Goal: Task Accomplishment & Management: Contribute content

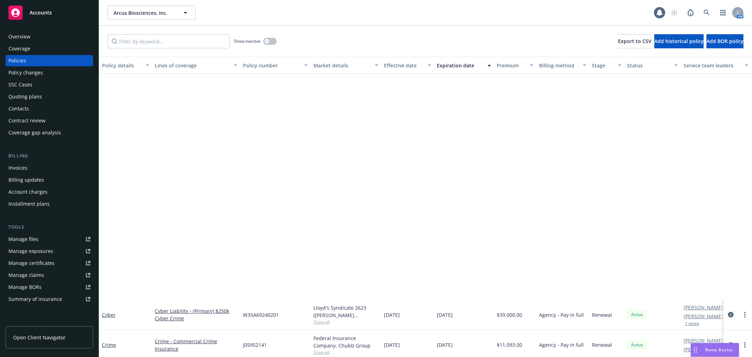
scroll to position [274, 0]
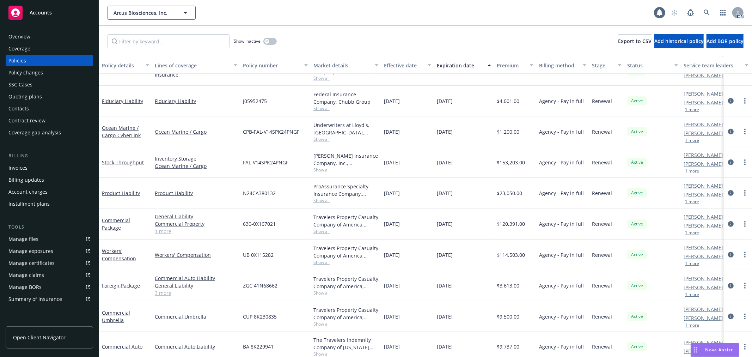
click at [133, 9] on span "Arcus Biosciences, Inc." at bounding box center [143, 12] width 61 height 7
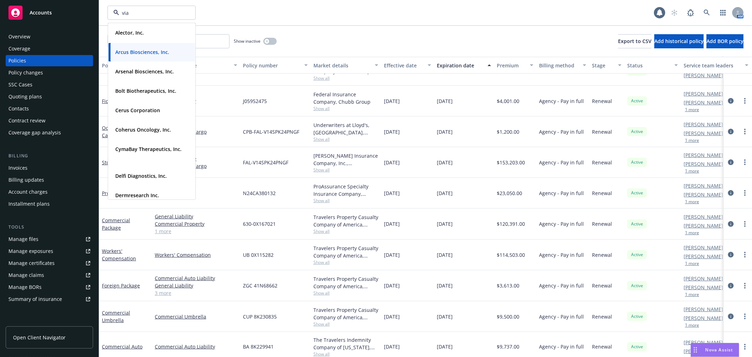
type input "vial"
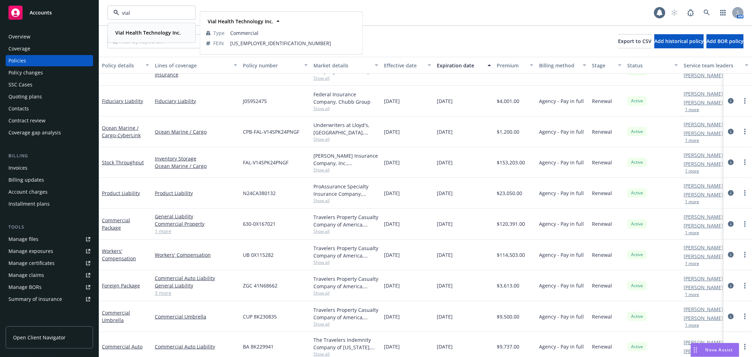
click at [142, 31] on strong "Vial Health Technology Inc." at bounding box center [148, 32] width 66 height 7
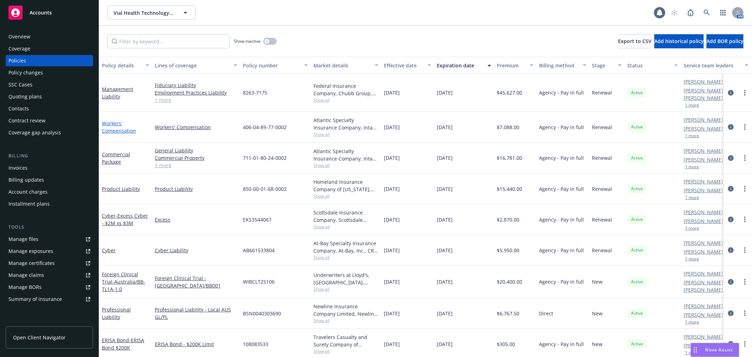
click at [111, 120] on link "Workers' Compensation" at bounding box center [119, 127] width 34 height 14
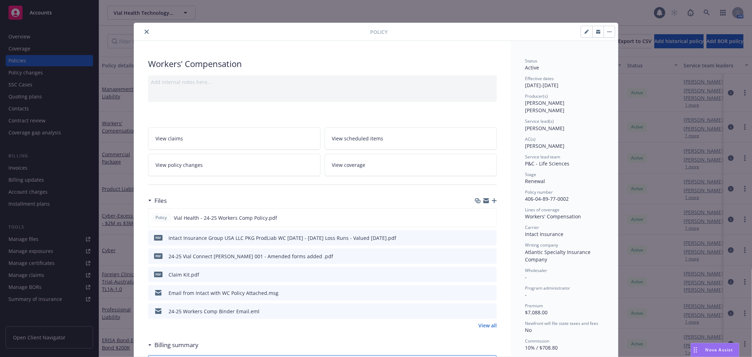
click at [492, 202] on icon "button" at bounding box center [494, 200] width 5 height 5
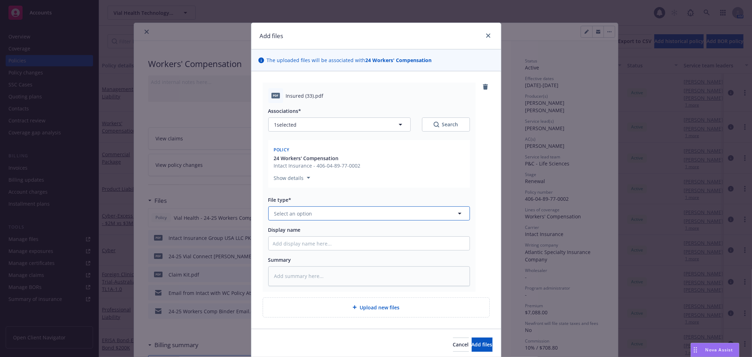
click at [317, 216] on button "Select an option" at bounding box center [369, 213] width 202 height 14
type input "end"
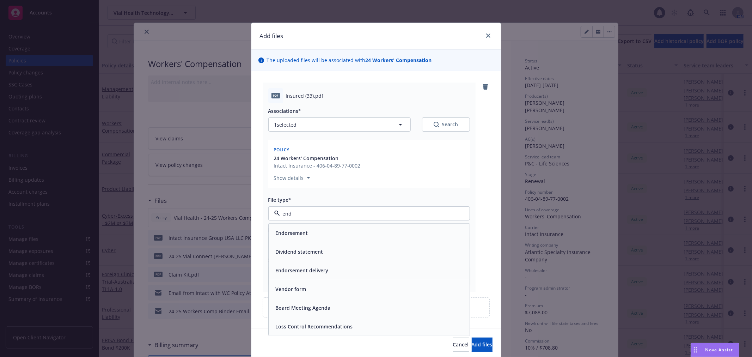
click at [316, 234] on div "Endorsement" at bounding box center [369, 233] width 192 height 10
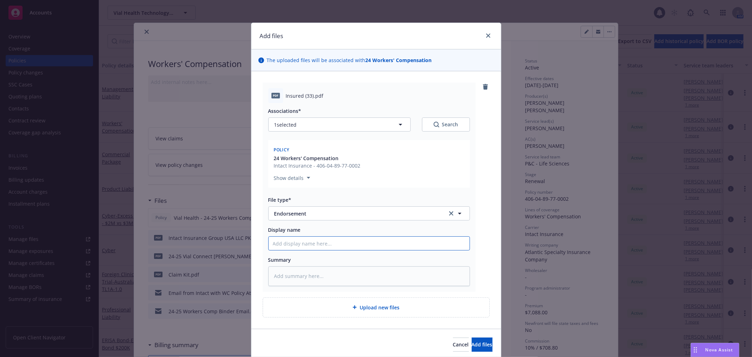
click at [346, 246] on input "Display name" at bounding box center [369, 242] width 201 height 13
type textarea "x"
type input "2"
type textarea "x"
type input "24"
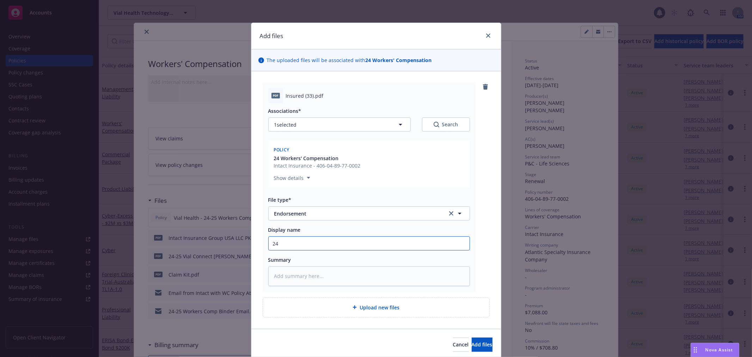
type textarea "x"
type input "24-"
type textarea "x"
type input "24-2"
type textarea "x"
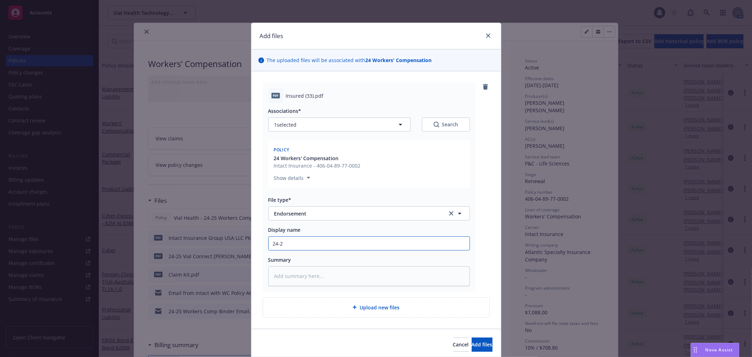
type input "24-25"
type textarea "x"
type input "24-25"
type textarea "x"
type input "24-25 V"
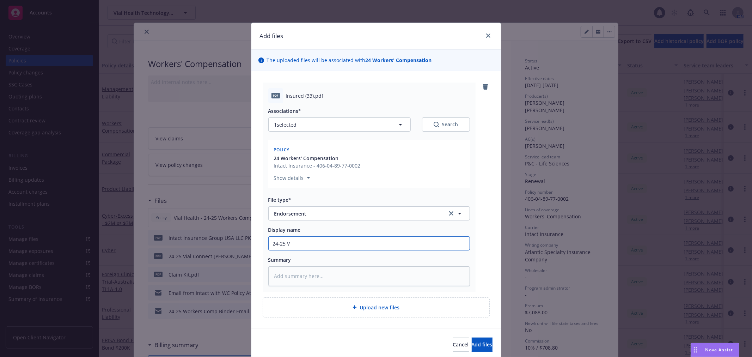
type textarea "x"
type input "24-25 Vi"
type textarea "x"
type input "24-25 Via"
type textarea "x"
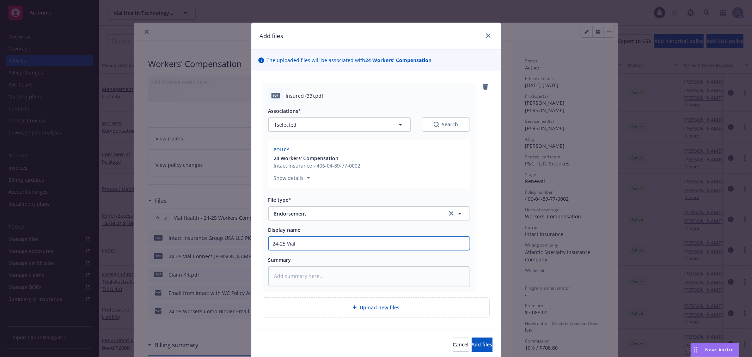
type input "24-25 Vial"
type textarea "x"
type input "24-25 Vial H"
type textarea "x"
type input "24-25 Vial He"
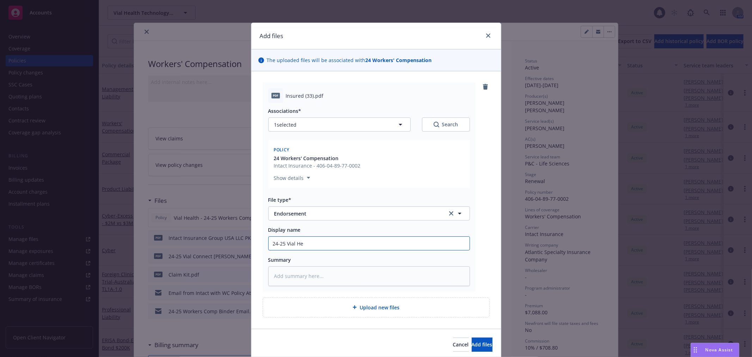
type textarea "x"
type input "24-25 Vial Hea"
type textarea "x"
type input "24-25 Vial Heal"
type textarea "x"
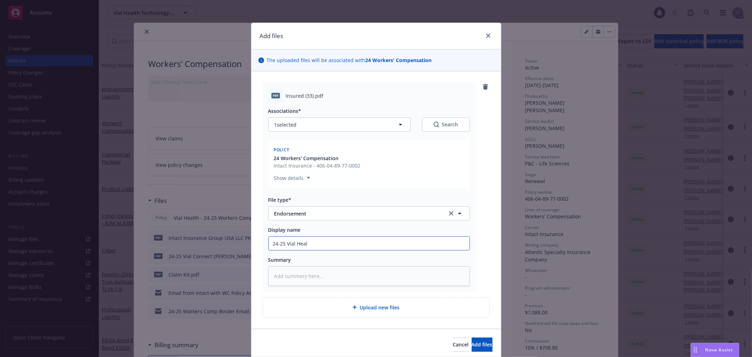
type input "24-25 Vial Healt"
type textarea "x"
type input "24-25 Vial Health"
type textarea "x"
type input "24-25 Vial Health"
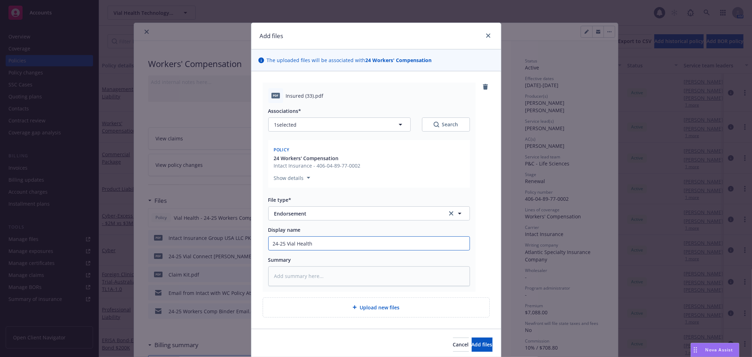
type textarea "x"
type input "24-25 Vial Health -"
type textarea "x"
type input "24-25 Vial Health -"
type textarea "x"
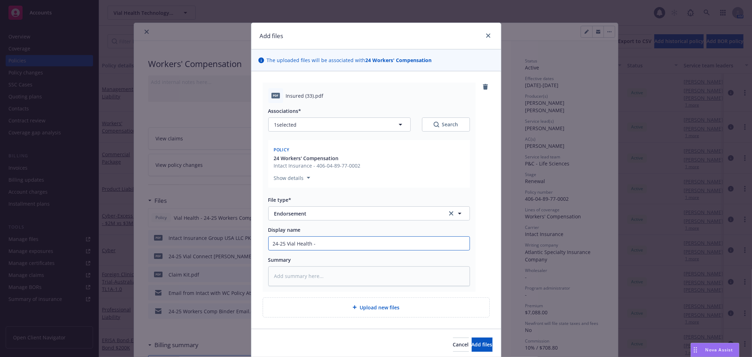
type input "24-25 Vial Health - W"
type textarea "x"
type input "24-25 Vial Health - Wo"
type textarea "x"
type input "24-25 Vial Health - Wor"
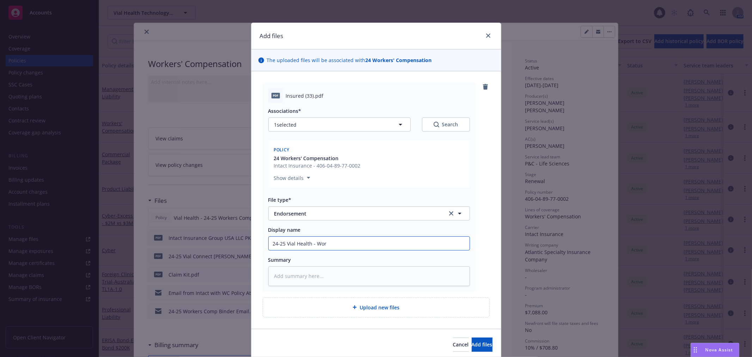
type textarea "x"
type input "24-25 Vial Health - Work"
type textarea "x"
type input "24-25 Vial Health - Worke"
type textarea "x"
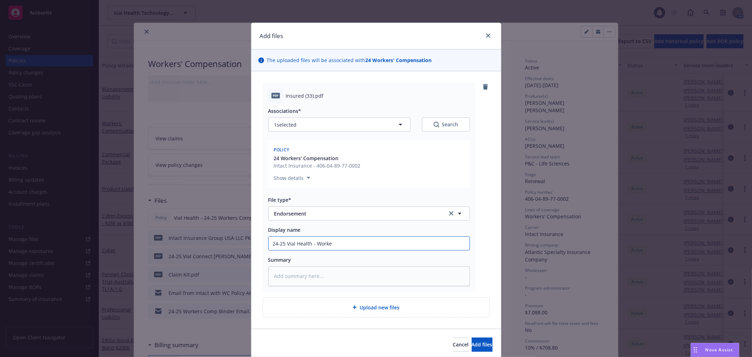
type input "24-25 Vial Health - Worker"
type textarea "x"
type input "24-25 Vial Health - Workers"
type textarea "x"
type input "24-25 Vial Health - Workers"
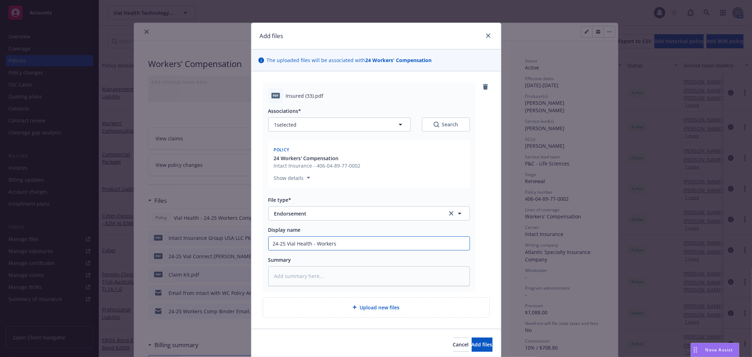
type textarea "x"
type input "24-25 Vial Health - Workers C"
type textarea "x"
type input "24-25 Vial Health - Workers Co"
type textarea "x"
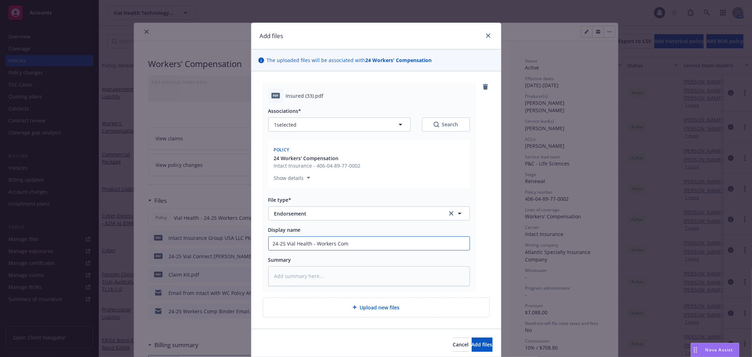
type input "24-25 Vial Health - Workers Comp"
type textarea "x"
type input "24-25 Vial Health - Workers Comp"
type textarea "x"
type input "24-25 Vial Health - Workers Comp -"
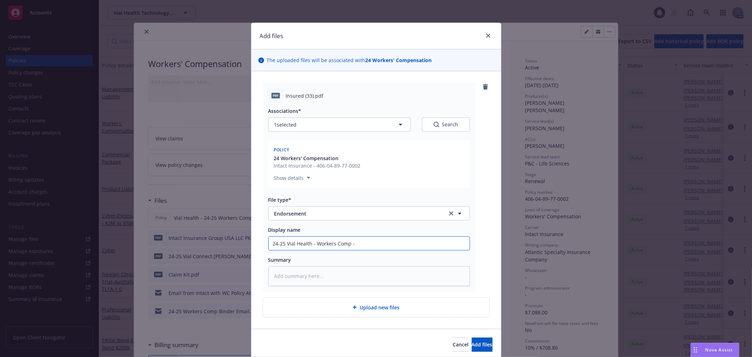
type textarea "x"
type input "24-25 Vial Health - Workers Comp -"
type textarea "x"
type input "24-25 Vial Health - Workers Comp - E"
type textarea "x"
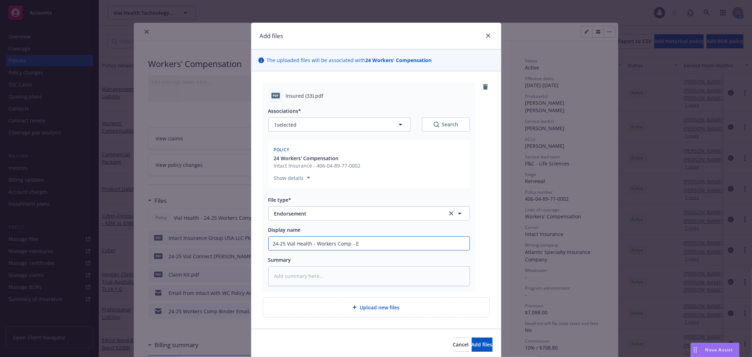
type input "24-25 Vial Health - Workers Comp - En"
type textarea "x"
type input "24-25 Vial Health - Workers Comp - End"
type textarea "x"
type input "24-25 Vial Health - Workers Comp - Endt"
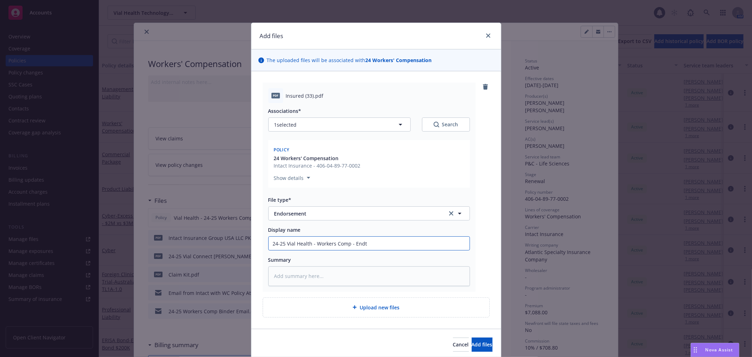
type textarea "x"
type input "24-25 Vial Health - Workers Comp - Endt"
type textarea "x"
type input "24-25 Vial Health - Workers Comp - Endt 0"
type textarea "x"
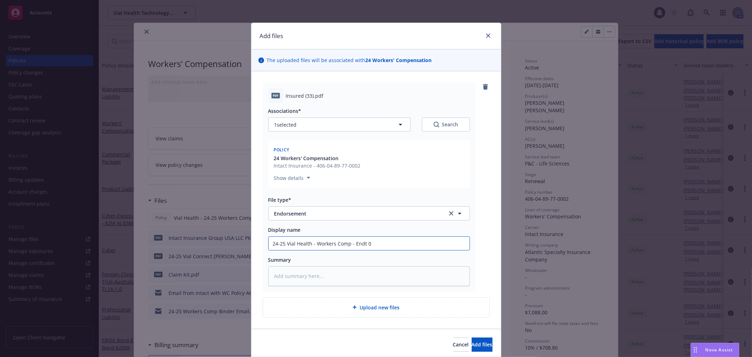
type input "24-25 Vial Health - Workers Comp - Endt 00"
type textarea "x"
type input "24-25 Vial Health - Workers Comp - Endt 001"
type textarea "x"
type input "24-25 Vial Health - Workers Comp - Endt 001"
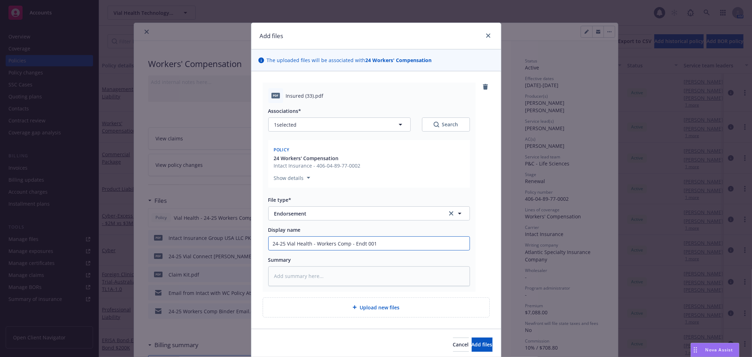
type textarea "x"
type input "24-25 Vial Health - Workers Comp - Endt 001 A"
type textarea "x"
type input "24-25 Vial Health - Workers Comp - Endt 001 Ad"
type textarea "x"
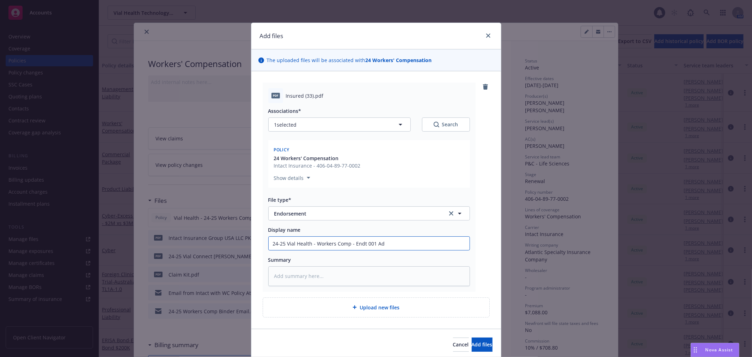
type input "24-25 Vial Health - Workers Comp - Endt 001 Add"
type textarea "x"
type input "24-25 Vial Health - Workers Comp - Endt 001 Addr"
type textarea "x"
type input "24-25 Vial Health - Workers Comp - Endt 001 Addre"
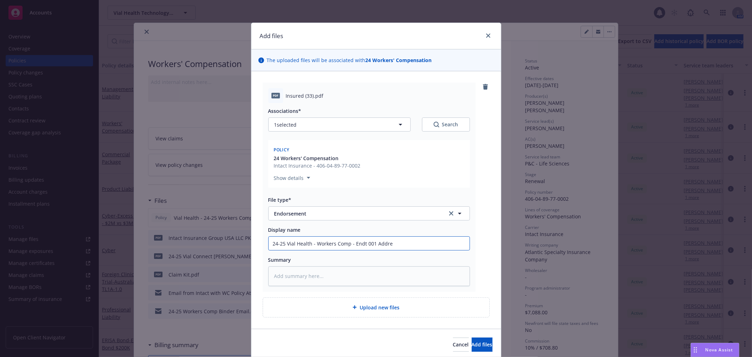
type textarea "x"
type input "24-25 Vial Health - Workers Comp - Endt 001 Addres"
type textarea "x"
type input "24-25 Vial Health - Workers Comp - Endt 001 Address"
type textarea "x"
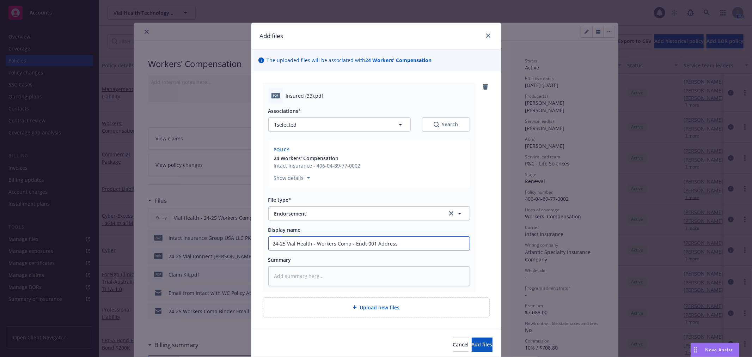
type input "24-25 Vial Health - Workers Comp - Endt 001 Address"
type textarea "x"
type input "24-25 Vial Health - Workers Comp - Endt 001 Address c"
type textarea "x"
type input "24-25 Vial Health - Workers Comp - Endt 001 Address ch"
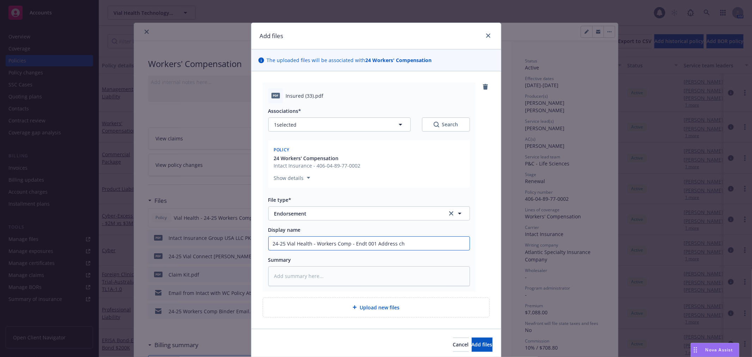
type textarea "x"
type input "24-25 Vial Health - Workers Comp - Endt 001 Address chag"
type textarea "x"
type input "24-25 Vial Health - Workers Comp - Endt 001 Address chagn"
type textarea "x"
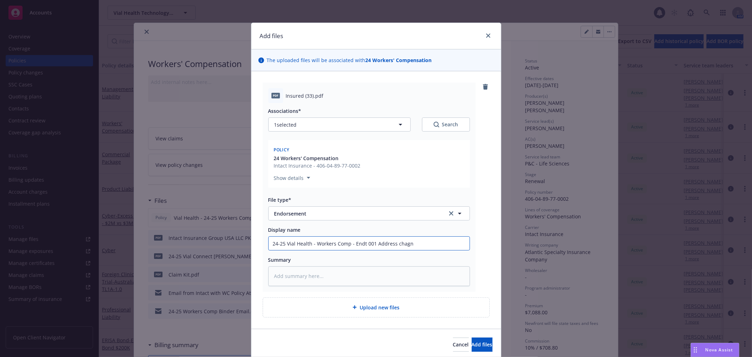
type input "24-25 Vial Health - Workers Comp - Endt 001 Address chagne"
type textarea "x"
type input "24-25 Vial Health - Workers Comp - Endt 001 Address chagn"
type textarea "x"
type input "24-25 Vial Health - Workers Comp - Endt 001 Address chag"
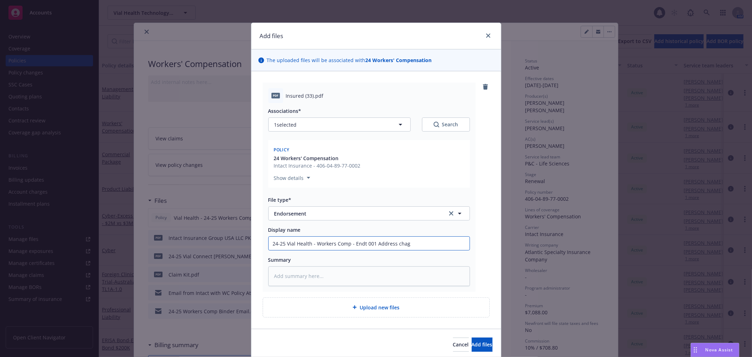
type textarea "x"
type input "24-25 Vial Health - Workers Comp - Endt 001 Address cha"
type textarea "x"
type input "24-25 Vial Health - Workers Comp - Endt 001 Address ch"
type textarea "x"
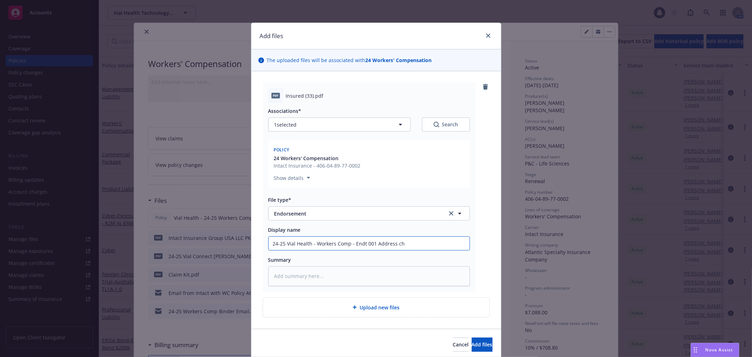
type input "24-25 Vial Health - Workers Comp - Endt 001 Address c"
type textarea "x"
type input "24-25 Vial Health - Workers Comp - Endt 001 Address"
type textarea "x"
type input "24-25 Vial Health - Workers Comp - Endt 001 Address C"
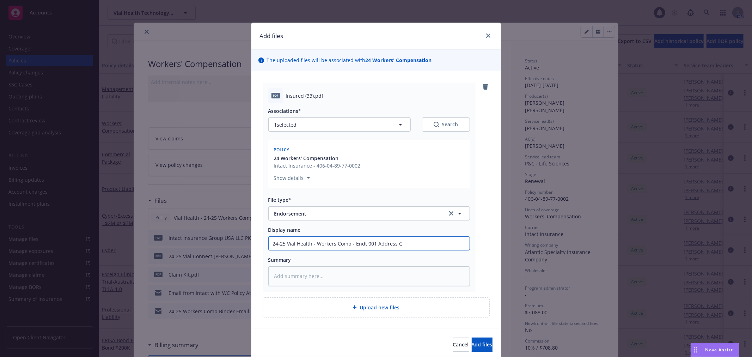
type textarea "x"
type input "24-25 Vial Health - Workers Comp - Endt 001 Address Ch"
type textarea "x"
type input "24-25 Vial Health - Workers Comp - Endt 001 Address Cha"
type textarea "x"
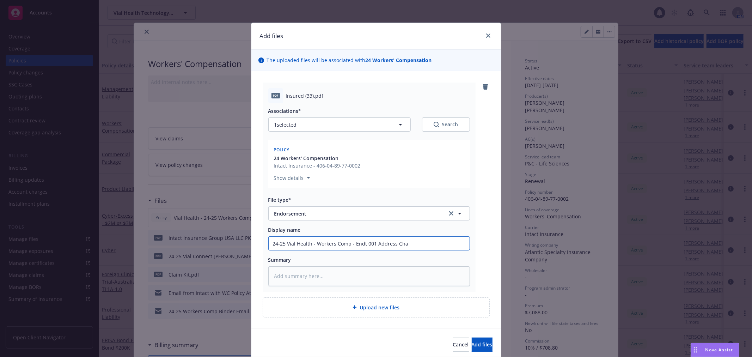
type input "24-25 Vial Health - Workers Comp - Endt 001 Address Chan"
type textarea "x"
type input "24-25 Vial Health - Workers Comp - Endt 001 Address [PERSON_NAME]"
type textarea "x"
type input "24-25 Vial Health - Workers Comp - Endt 001 Address Change"
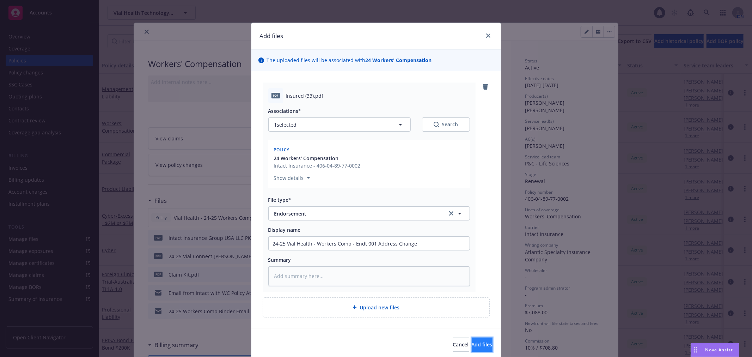
click at [475, 343] on span "Add files" at bounding box center [481, 344] width 21 height 7
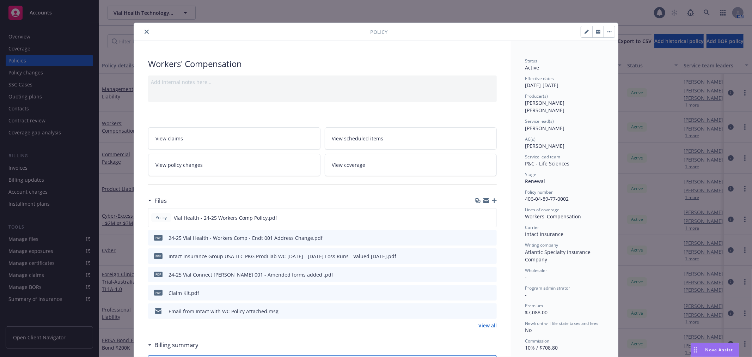
click at [144, 33] on icon "close" at bounding box center [146, 32] width 4 height 4
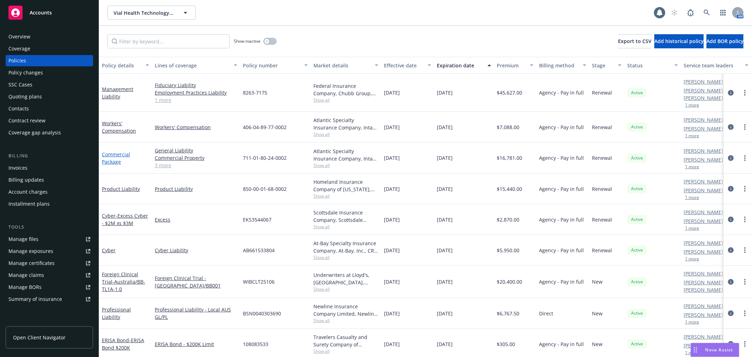
click at [107, 152] on link "Commercial Package" at bounding box center [116, 158] width 28 height 14
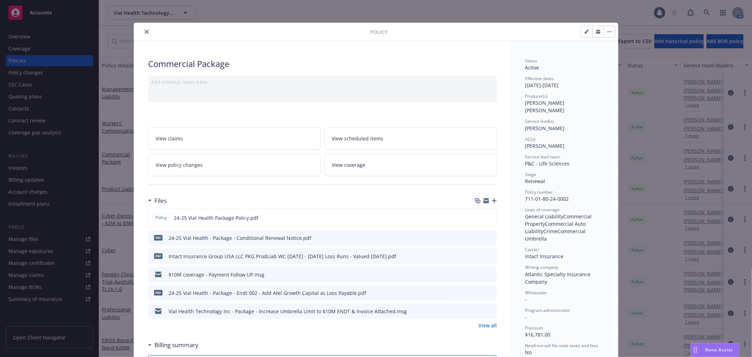
click at [492, 200] on icon "button" at bounding box center [494, 200] width 5 height 5
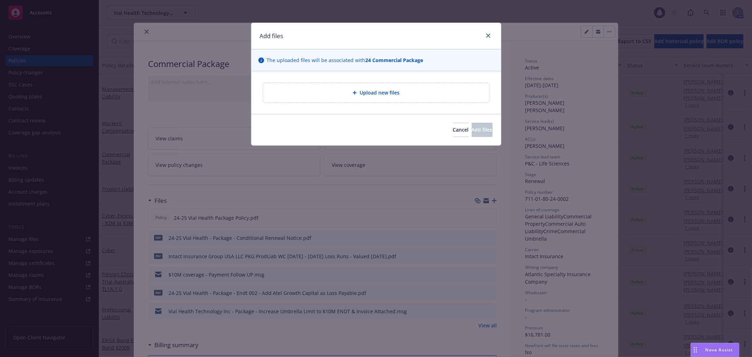
type textarea "x"
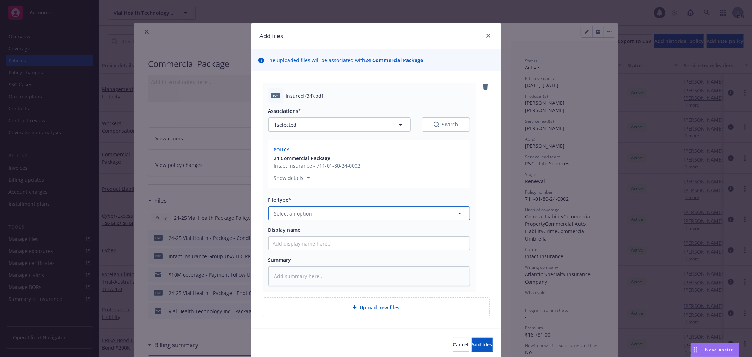
click at [307, 215] on span "Select an option" at bounding box center [293, 213] width 38 height 7
type input "end"
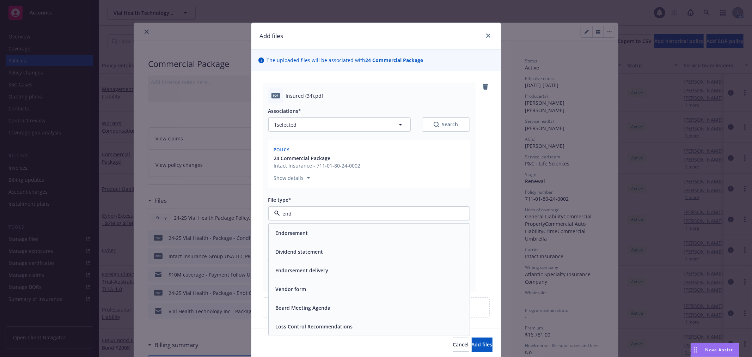
click at [298, 232] on span "Endorsement" at bounding box center [292, 232] width 32 height 7
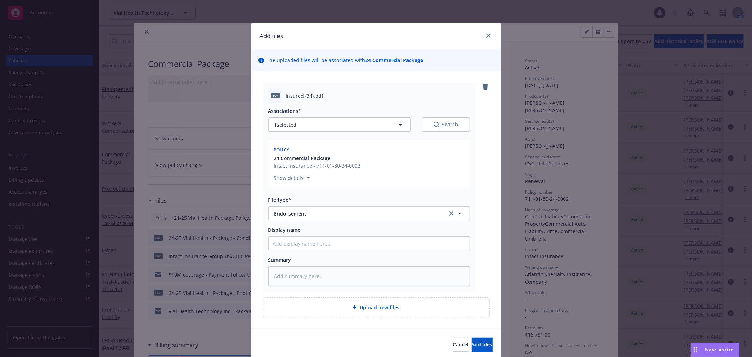
click at [301, 234] on div "Display name" at bounding box center [369, 238] width 202 height 24
click at [303, 246] on input "Display name" at bounding box center [369, 242] width 201 height 13
type textarea "x"
type input "2"
type textarea "x"
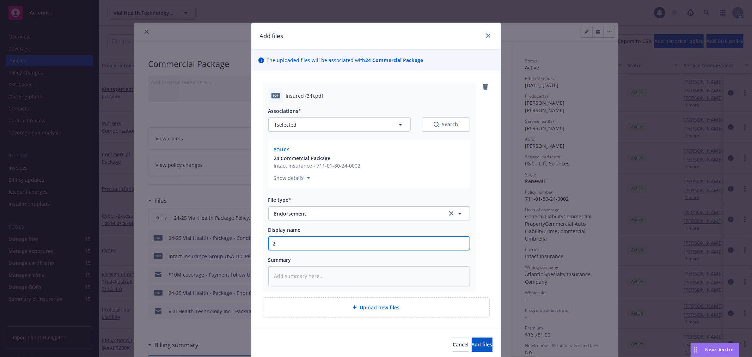
type input "24"
type textarea "x"
type input "24-"
type textarea "x"
type input "24-2"
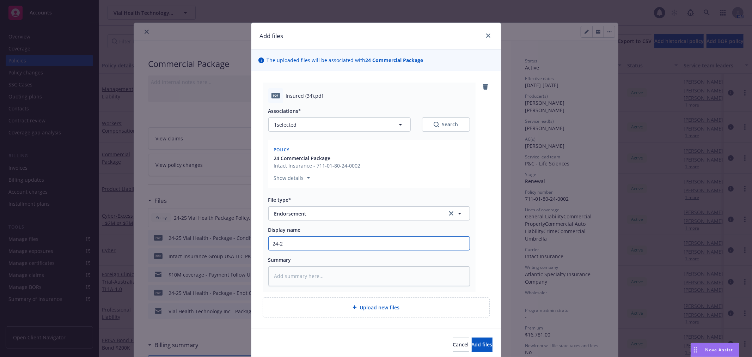
type textarea "x"
type input "24-25"
type textarea "x"
type input "24-25"
type textarea "x"
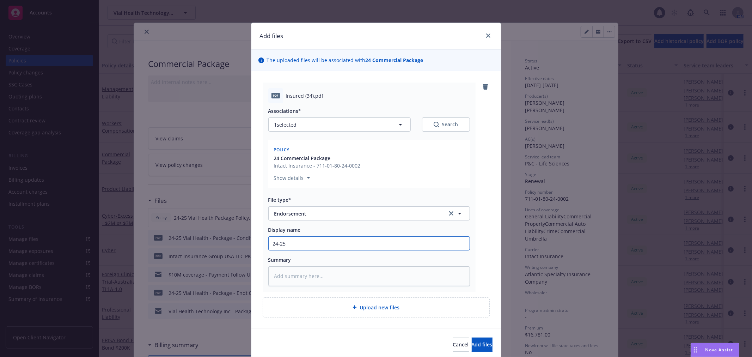
type input "24-25 V"
type textarea "x"
type input "24-25 Vi"
type textarea "x"
type input "24-25 Via"
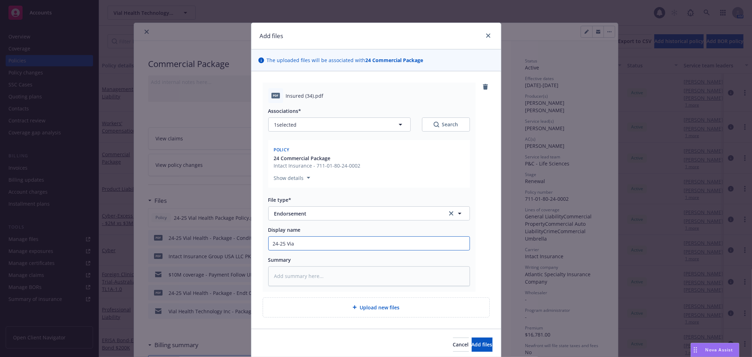
type textarea "x"
type input "24-25 Vial"
type textarea "x"
type input "24-25 Vial"
type textarea "x"
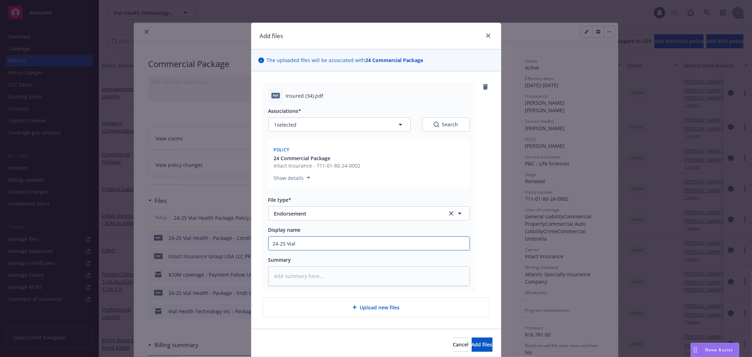
type input "24-25 Vial H"
type textarea "x"
type input "24-25 Vial He"
type textarea "x"
type input "24-25 Vial Hel"
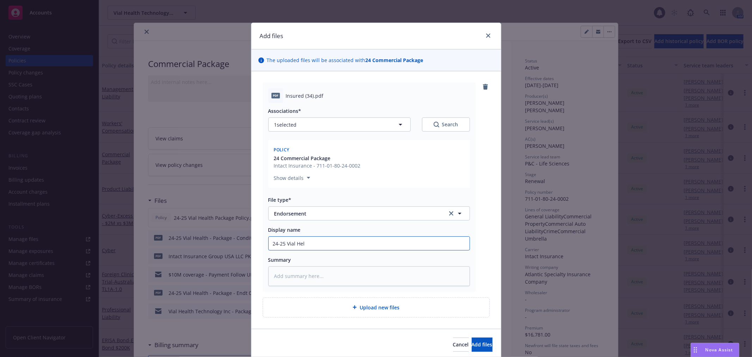
type textarea "x"
type input "24-25 Vial Hela"
type textarea "x"
type input "24-25 Vial Helath"
type textarea "x"
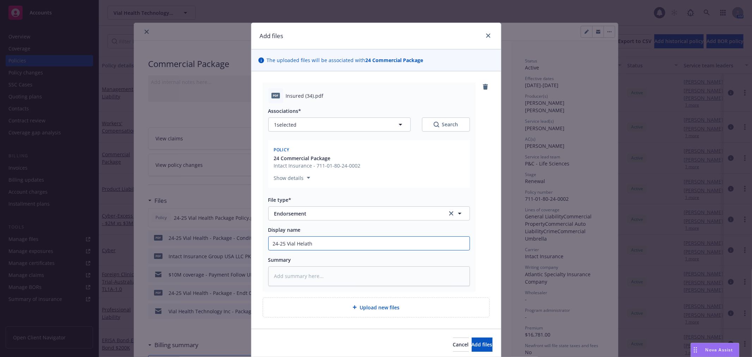
type input "24-25 Vial Helat"
type textarea "x"
type input "24-25 Vial Hela"
type textarea "x"
type input "24-25 Vial Hel"
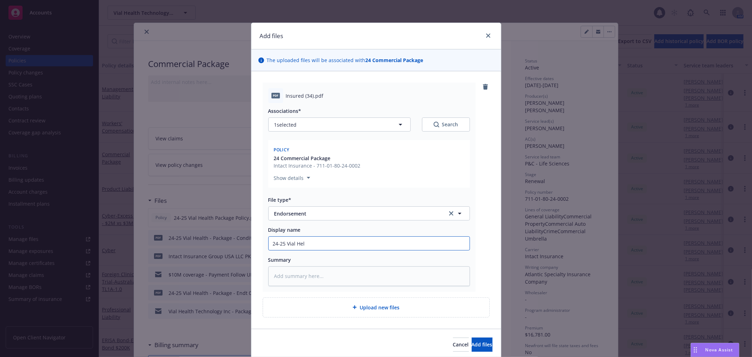
type textarea "x"
type input "24-25 Vial He"
type textarea "x"
type input "24-25 Vial Hea"
type textarea "x"
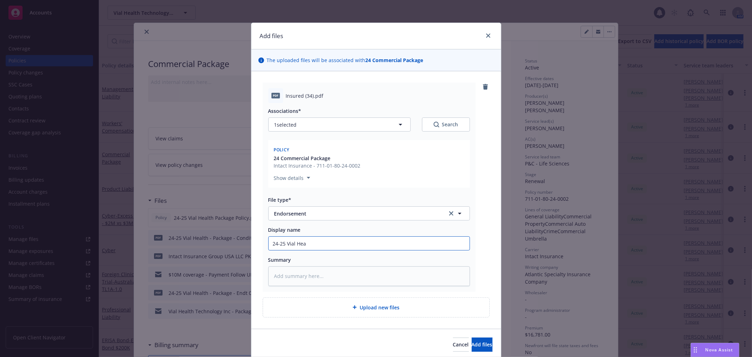
type input "24-25 Vial Heal"
type textarea "x"
type input "24-25 Vial Healt"
type textarea "x"
type input "24-25 Vial Health"
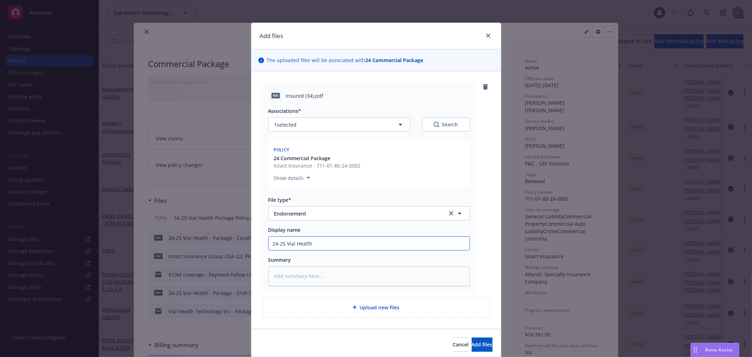
type textarea "x"
type input "24-25 Vial Health"
type textarea "x"
type input "24-25 Vial Health -"
type textarea "x"
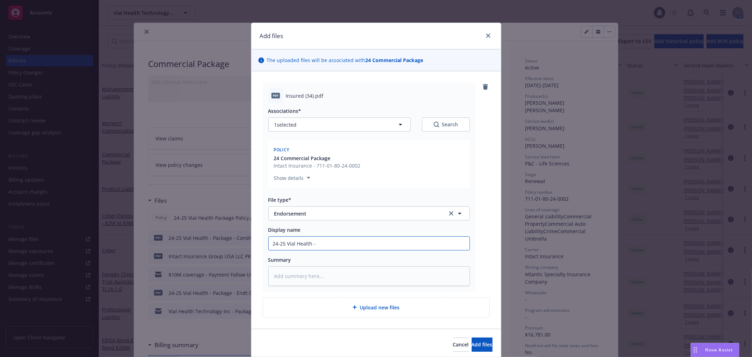
type input "24-25 Vial Health -"
type textarea "x"
type input "24-25 Vial Health - P"
type textarea "x"
type input "24-25 Vial Health - Pa"
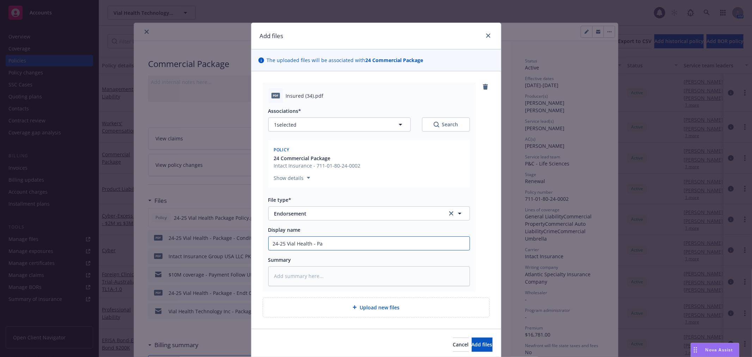
type textarea "x"
type input "24-25 Vial Health - Pac"
type textarea "x"
type input "24-25 Vial Health - Pack"
click at [383, 242] on input "24-25 Vial Health - Package - Endt 004 - Address change" at bounding box center [369, 242] width 201 height 13
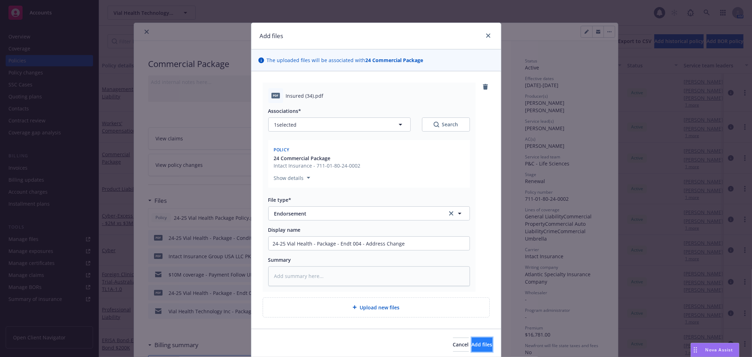
click at [471, 341] on span "Add files" at bounding box center [481, 344] width 21 height 7
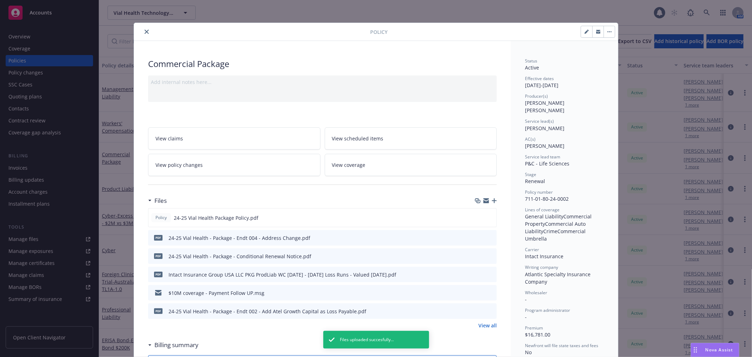
drag, startPoint x: 141, startPoint y: 25, endPoint x: 147, endPoint y: 30, distance: 7.8
click at [141, 25] on div "Policy" at bounding box center [376, 32] width 484 height 18
click at [144, 33] on icon "close" at bounding box center [146, 32] width 4 height 4
